Goal: Find specific page/section: Find specific page/section

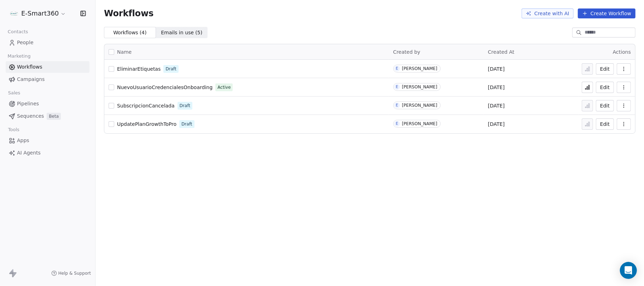
click at [43, 41] on link "People" at bounding box center [48, 43] width 84 height 12
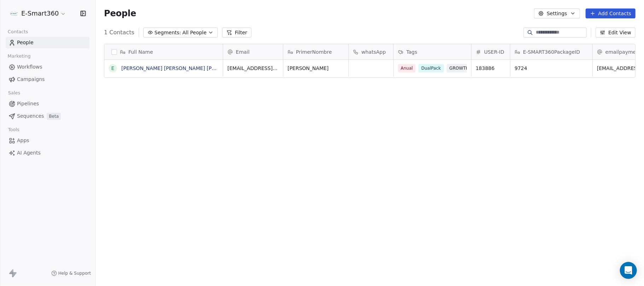
scroll to position [245, 541]
click at [447, 66] on span "GROWTH" at bounding box center [459, 67] width 25 height 8
click at [184, 70] on link "[PERSON_NAME] [PERSON_NAME] [PERSON_NAME]" at bounding box center [184, 68] width 127 height 6
